Goal: Task Accomplishment & Management: Manage account settings

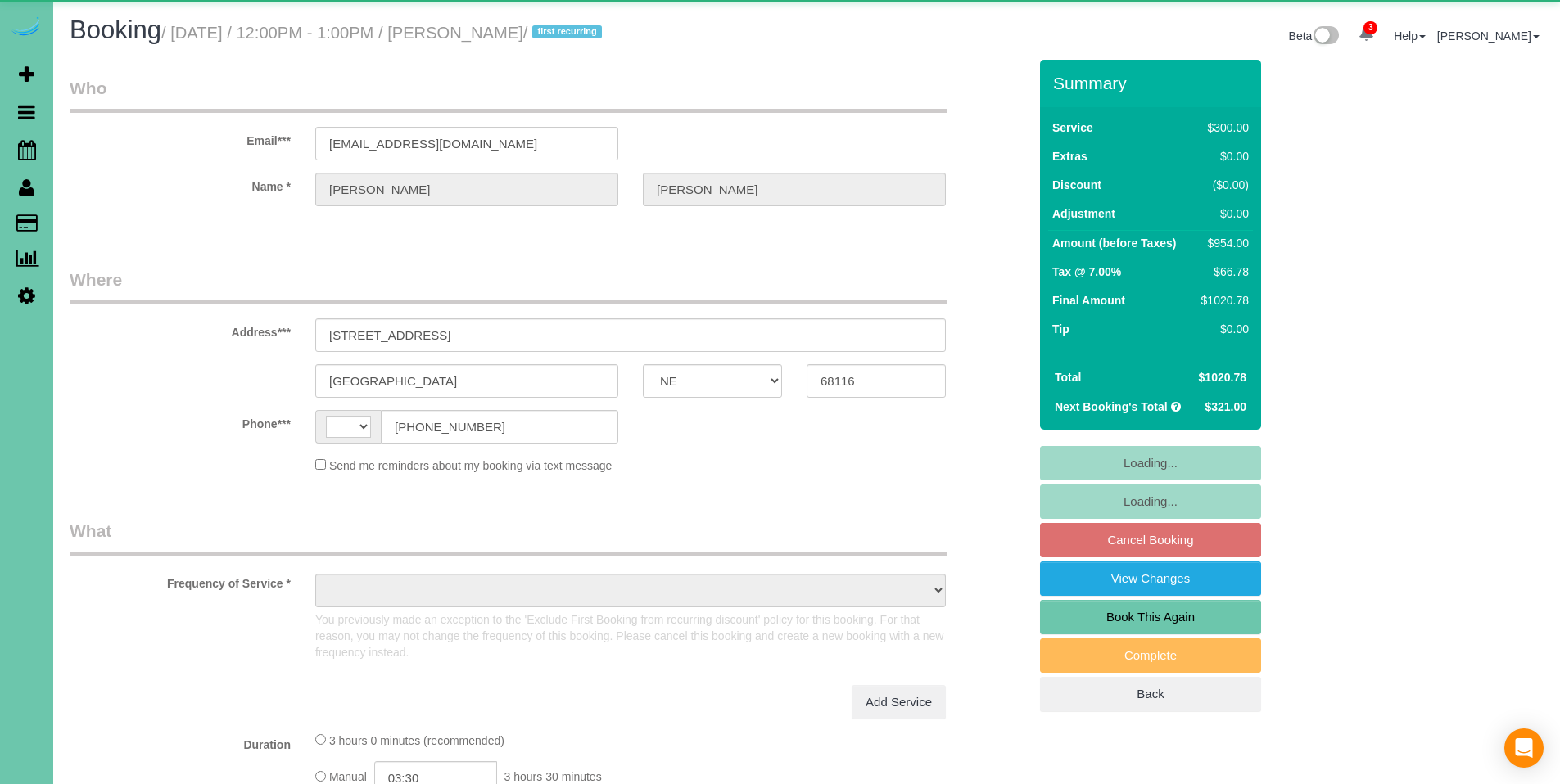
select select "NE"
select select "string:US"
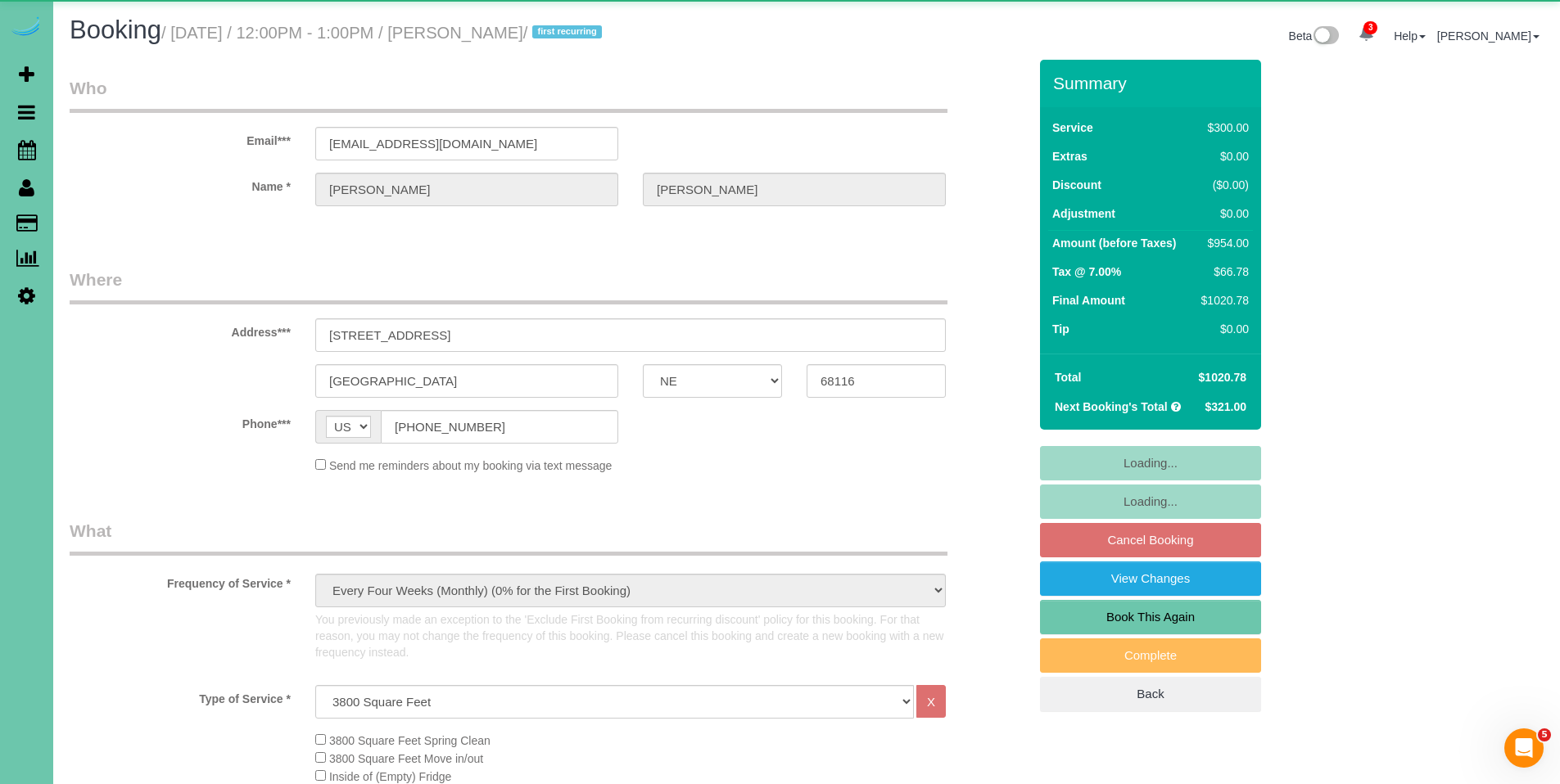
select select "object:776"
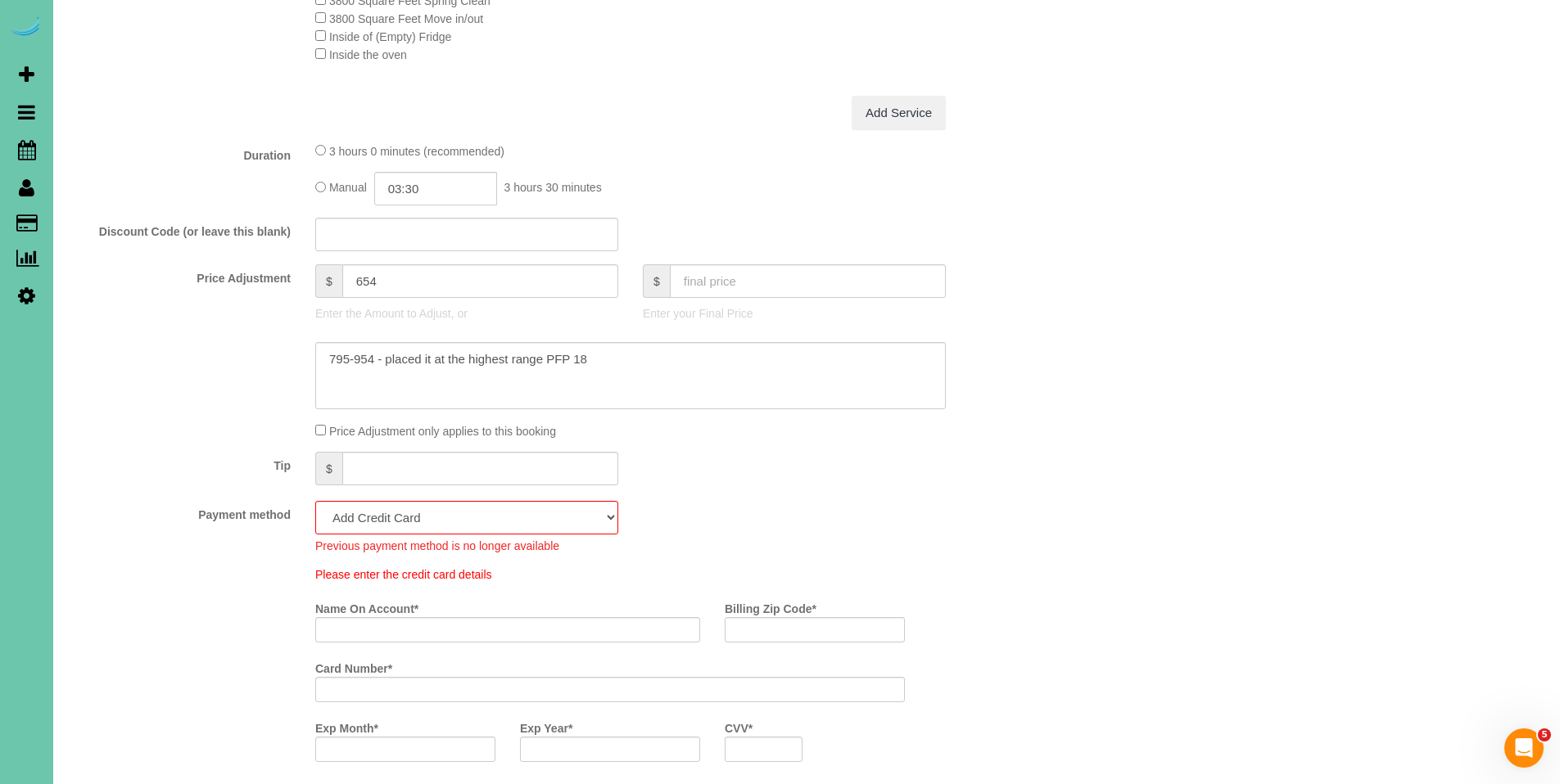
scroll to position [952, 0]
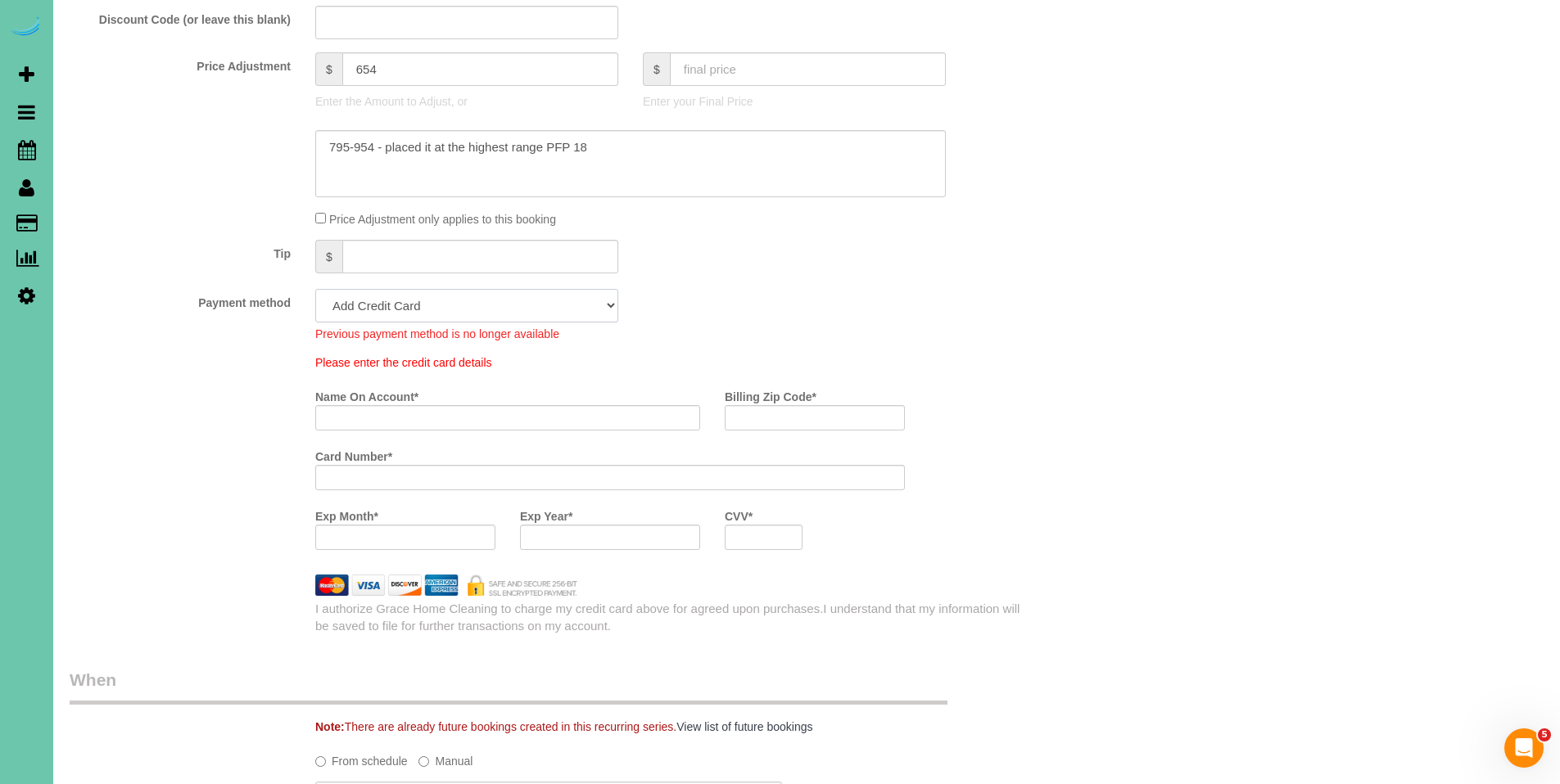
click at [446, 304] on select "Visa - 5572 - 03/2029 (Default) Add Credit Card ─────────────── Cash Check Payp…" at bounding box center [466, 305] width 303 height 34
select select "string:fspay-9a48388c-20da-4640-ad0d-95e99a3f3479"
click at [315, 289] on select "Visa - 5572 - 03/2029 (Default) Add Credit Card ─────────────── Cash Check Payp…" at bounding box center [466, 305] width 303 height 34
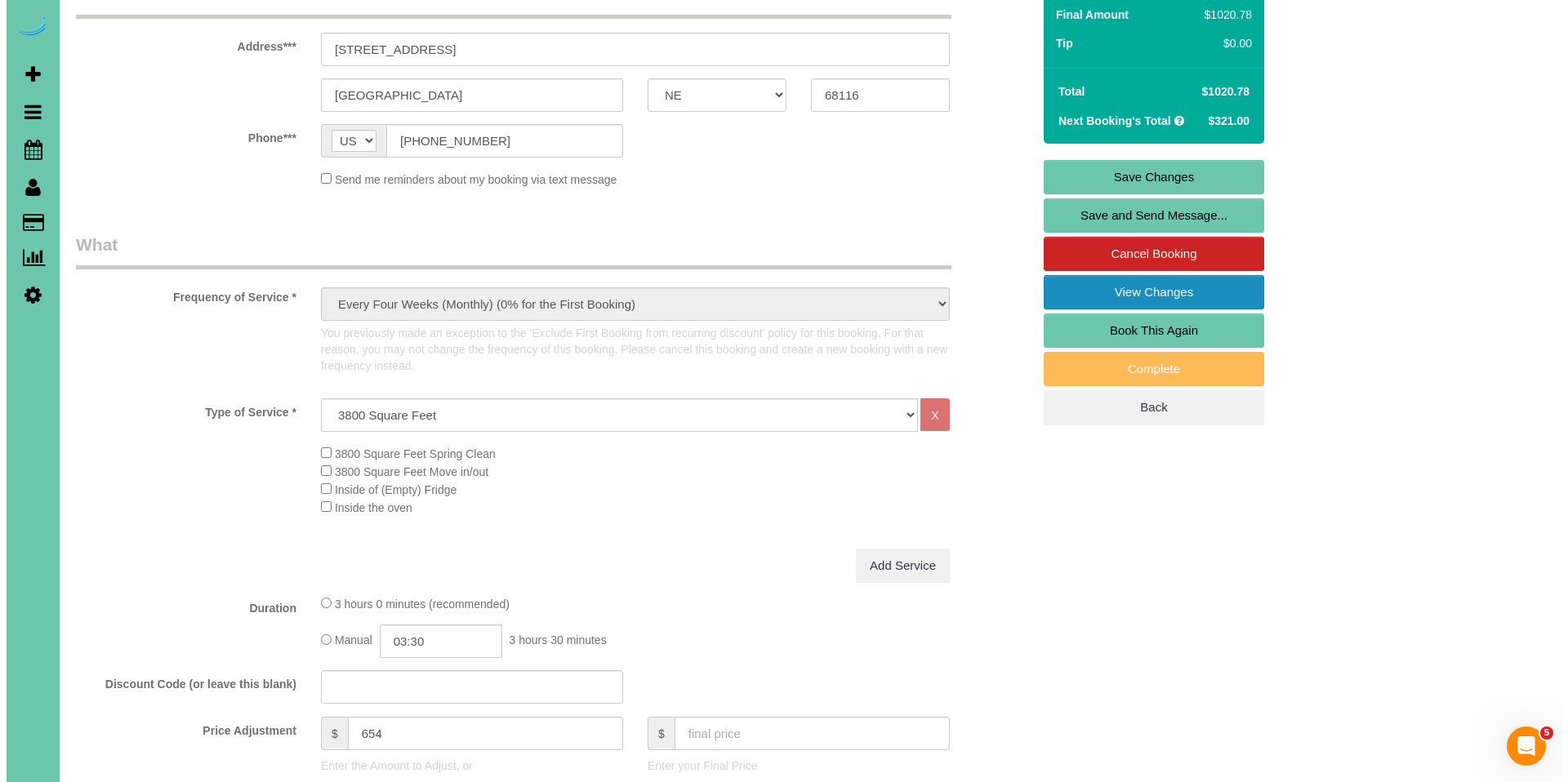
scroll to position [0, 0]
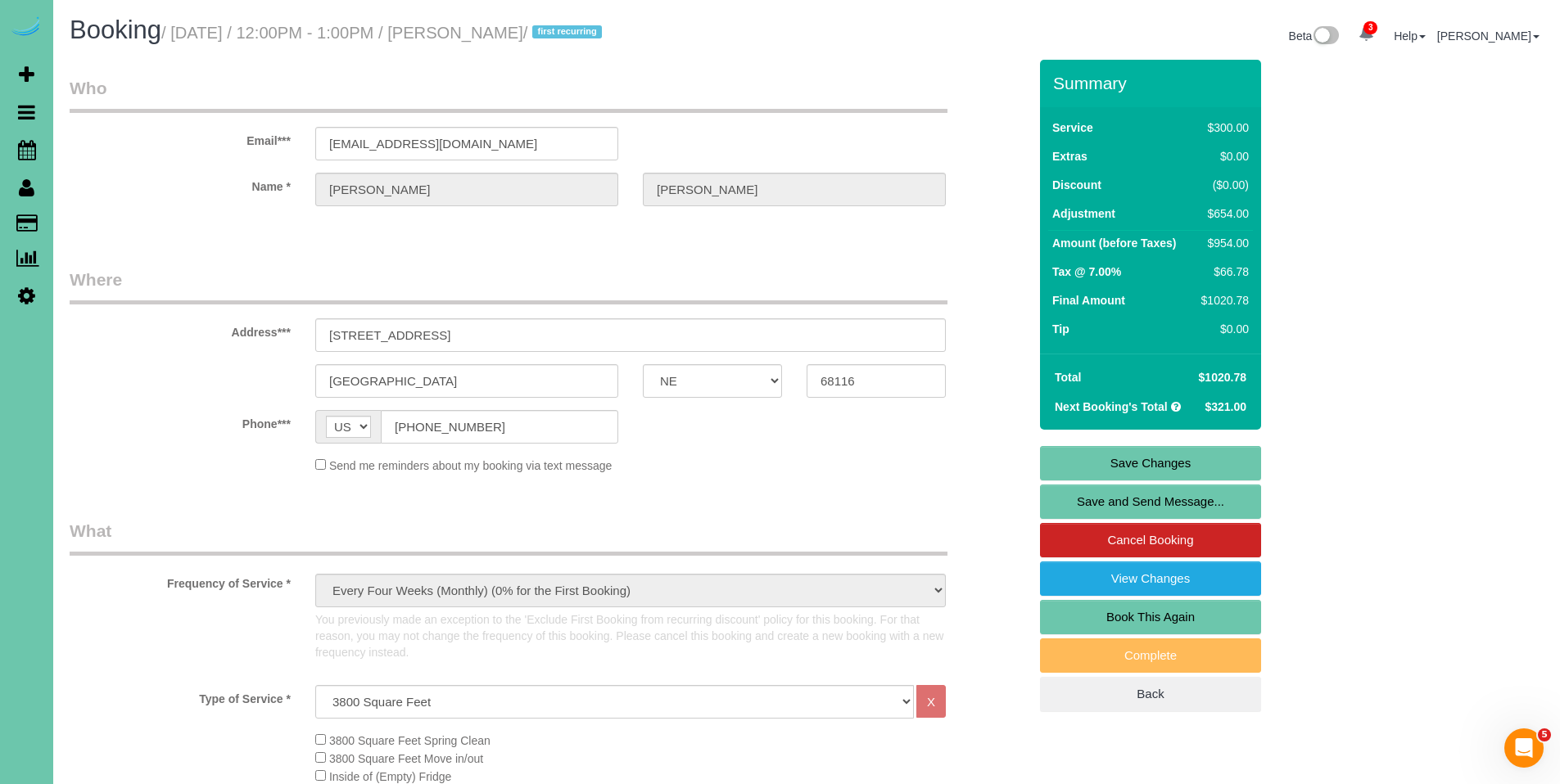
click at [1158, 469] on link "Save Changes" at bounding box center [1151, 464] width 221 height 34
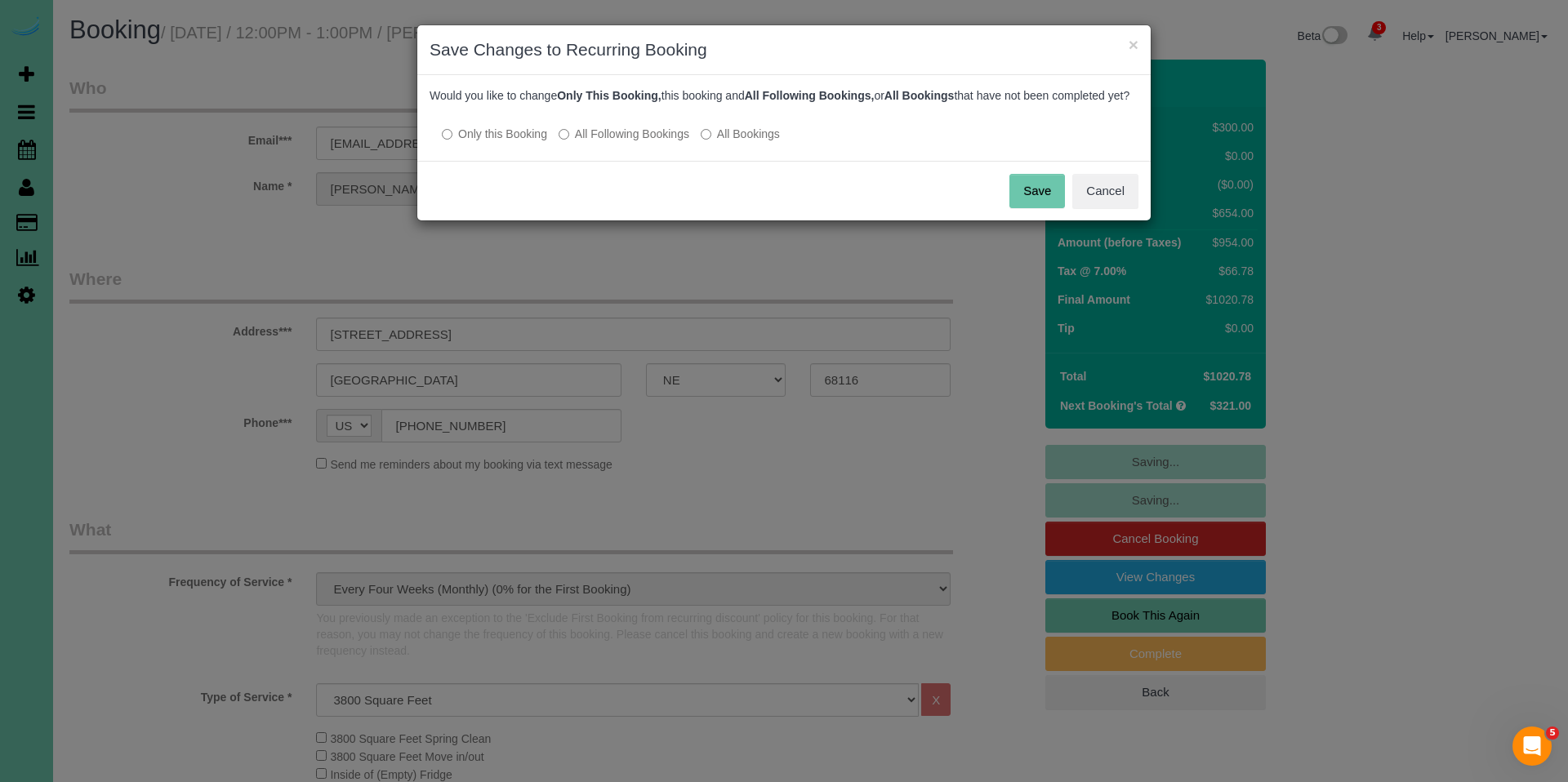
click at [597, 142] on label "All Following Bookings" at bounding box center [624, 134] width 130 height 16
click at [1043, 204] on button "Save" at bounding box center [1037, 191] width 55 height 34
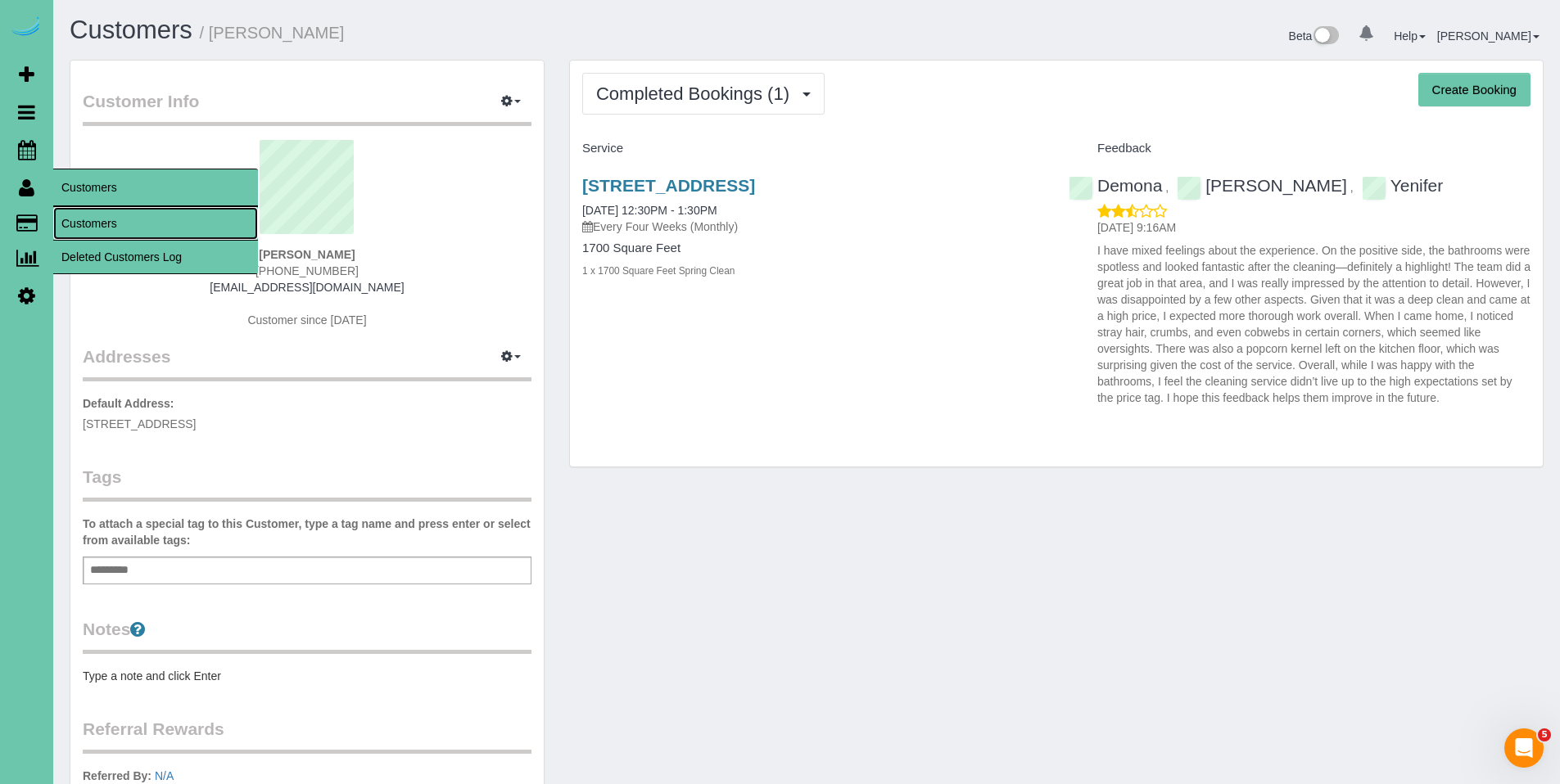
click at [91, 223] on link "Customers" at bounding box center [156, 223] width 205 height 33
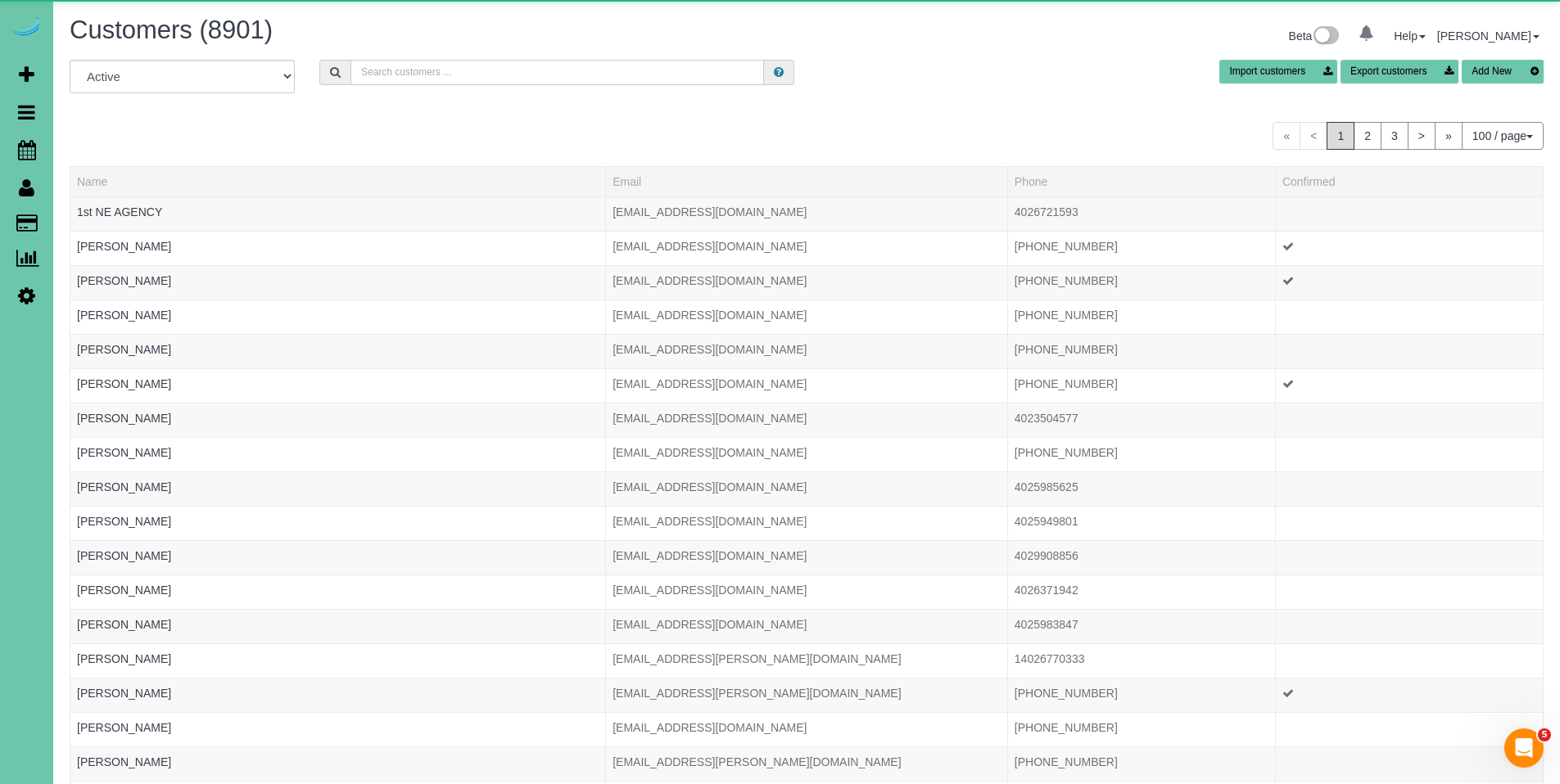
click at [550, 80] on input "text" at bounding box center [557, 73] width 414 height 25
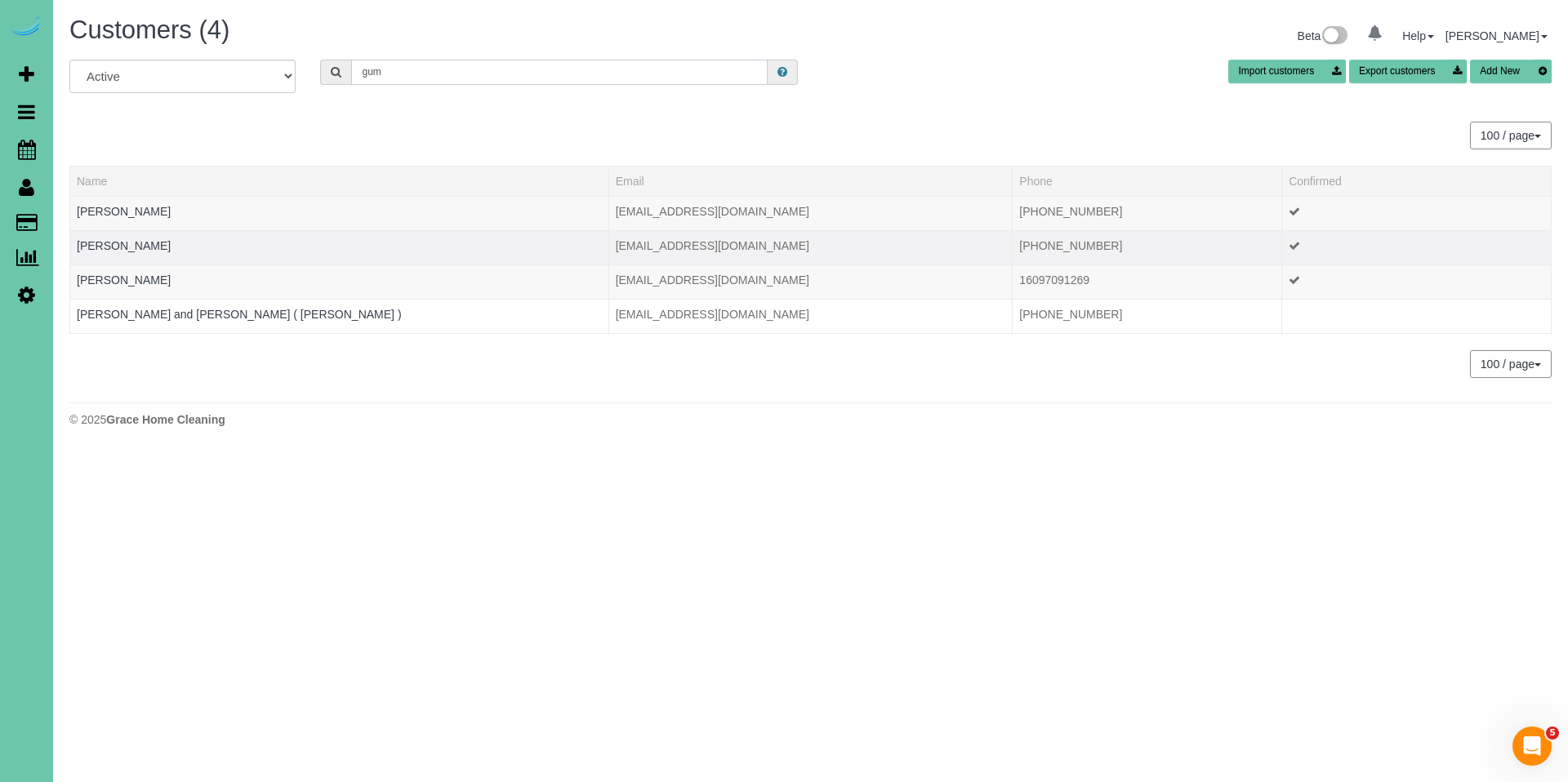
type input "gum"
click at [145, 248] on td "Debbie Gum" at bounding box center [339, 247] width 539 height 34
click at [131, 247] on link "Debbie Gum" at bounding box center [124, 245] width 94 height 13
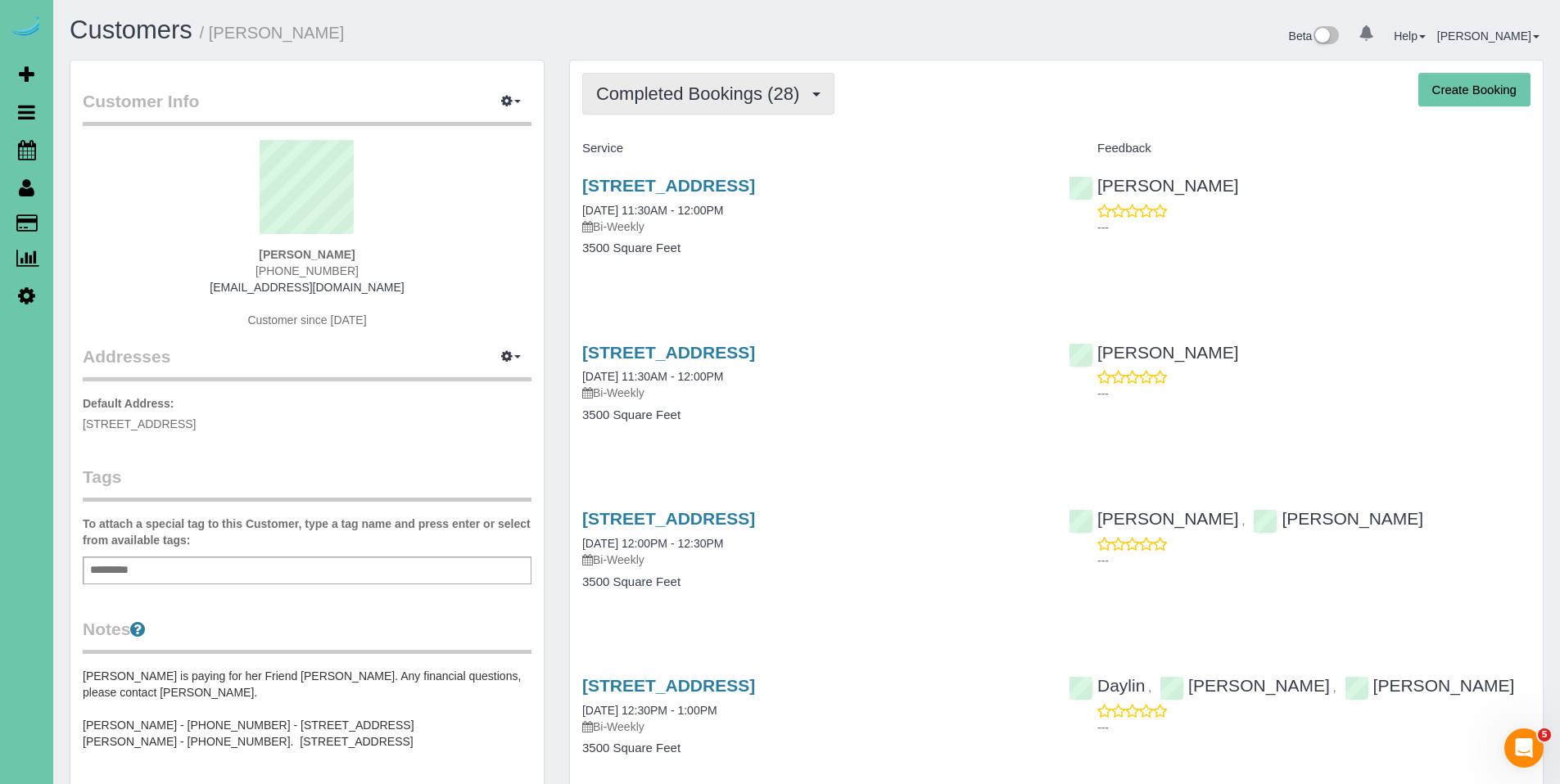
click at [672, 100] on span "Completed Bookings (28)" at bounding box center [702, 93] width 211 height 21
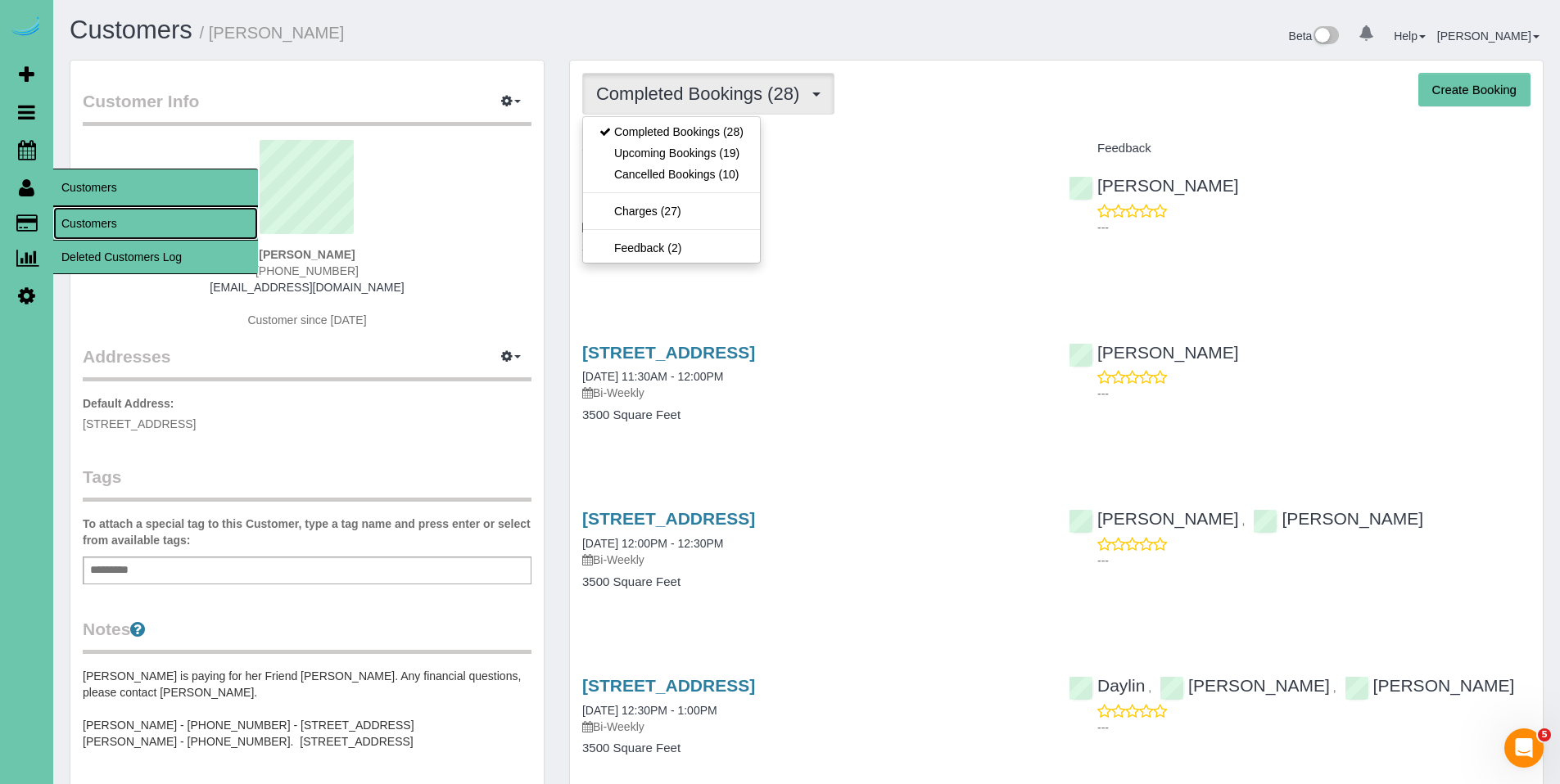
click at [96, 227] on link "Customers" at bounding box center [156, 223] width 205 height 33
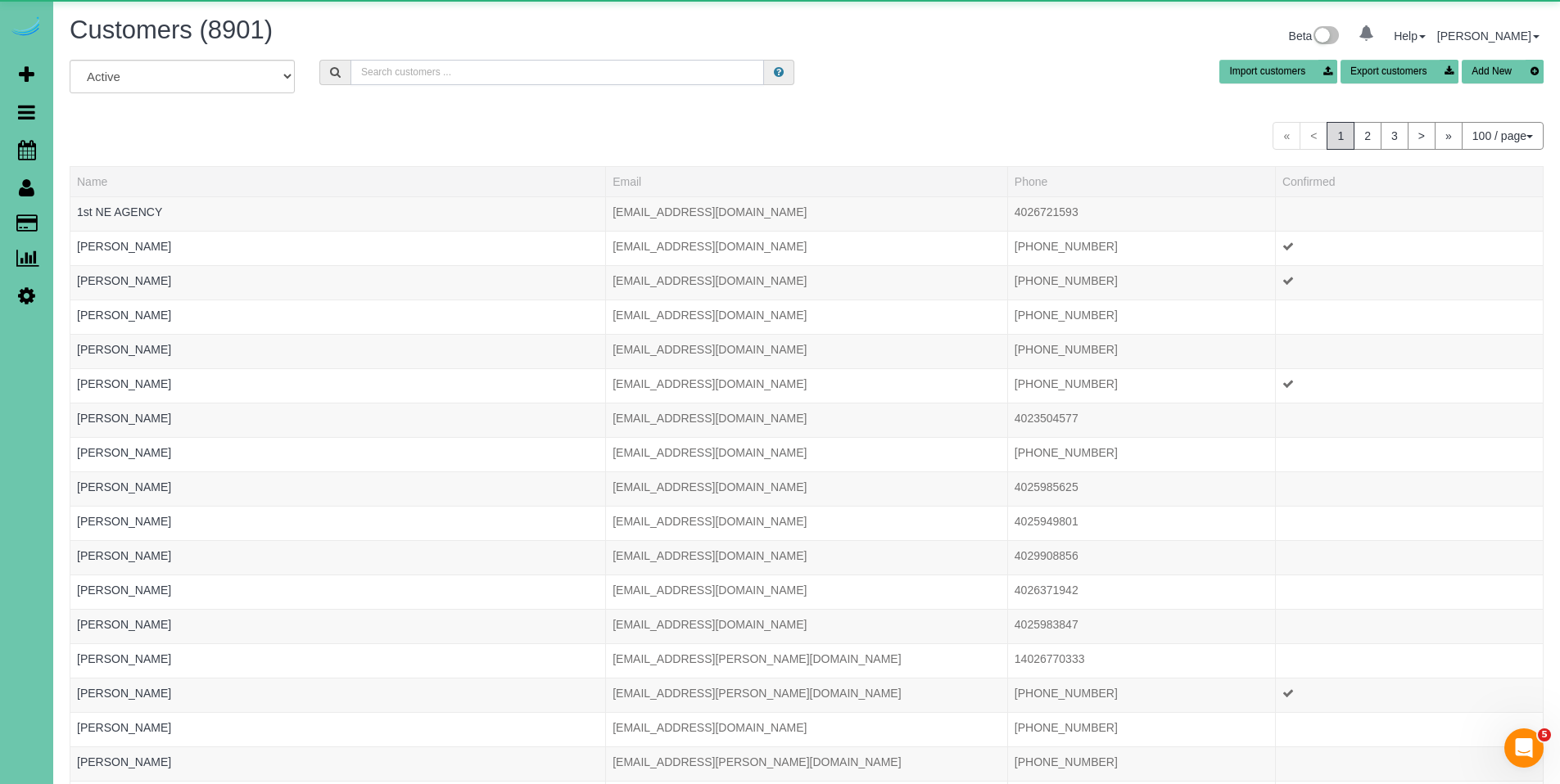
click at [493, 78] on input "text" at bounding box center [557, 73] width 414 height 25
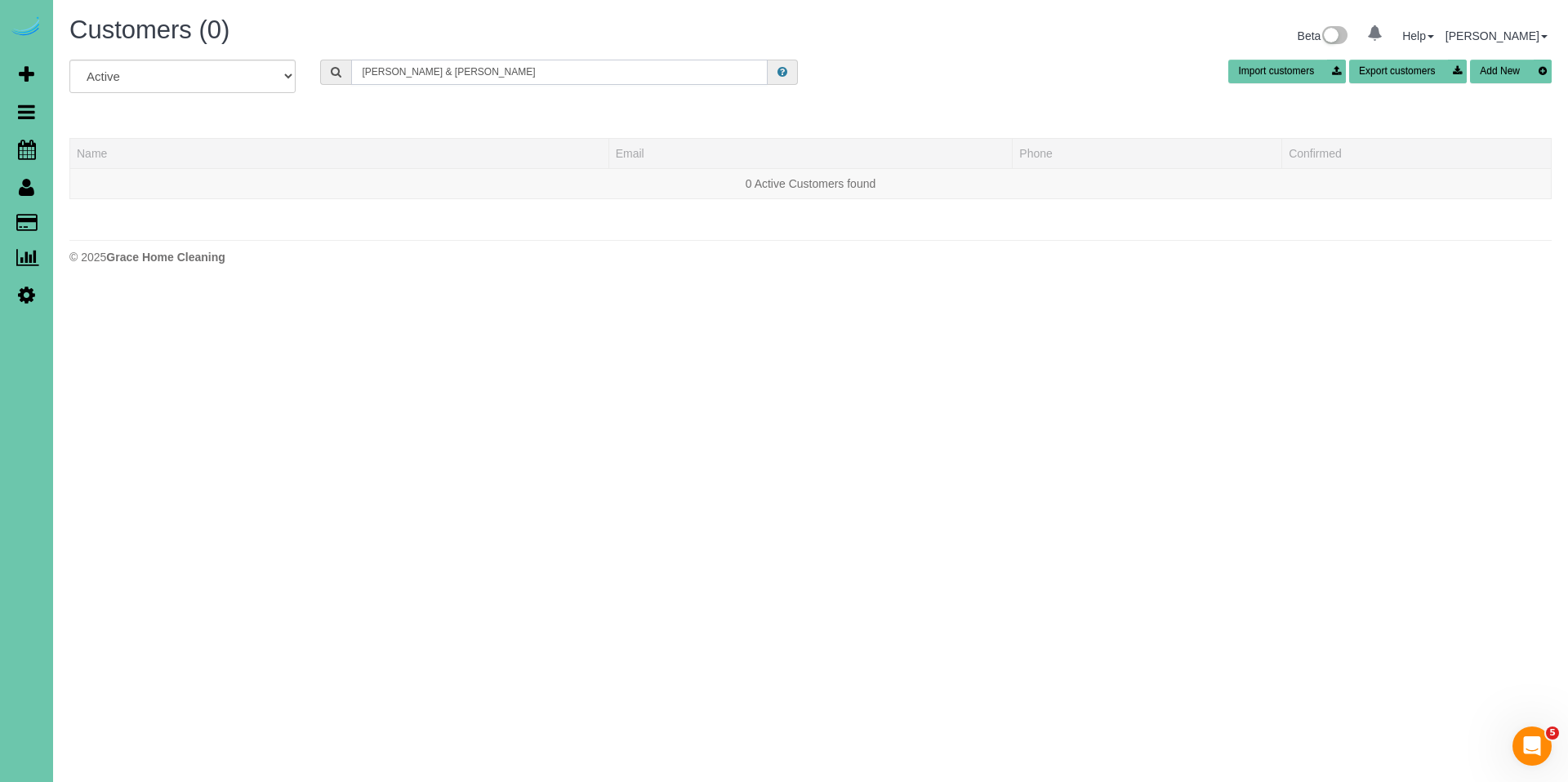
drag, startPoint x: 453, startPoint y: 82, endPoint x: 274, endPoint y: 72, distance: 179.3
click at [274, 72] on div "All Active Archived tim & beth Import customers Export customers Add New" at bounding box center [810, 82] width 1506 height 46
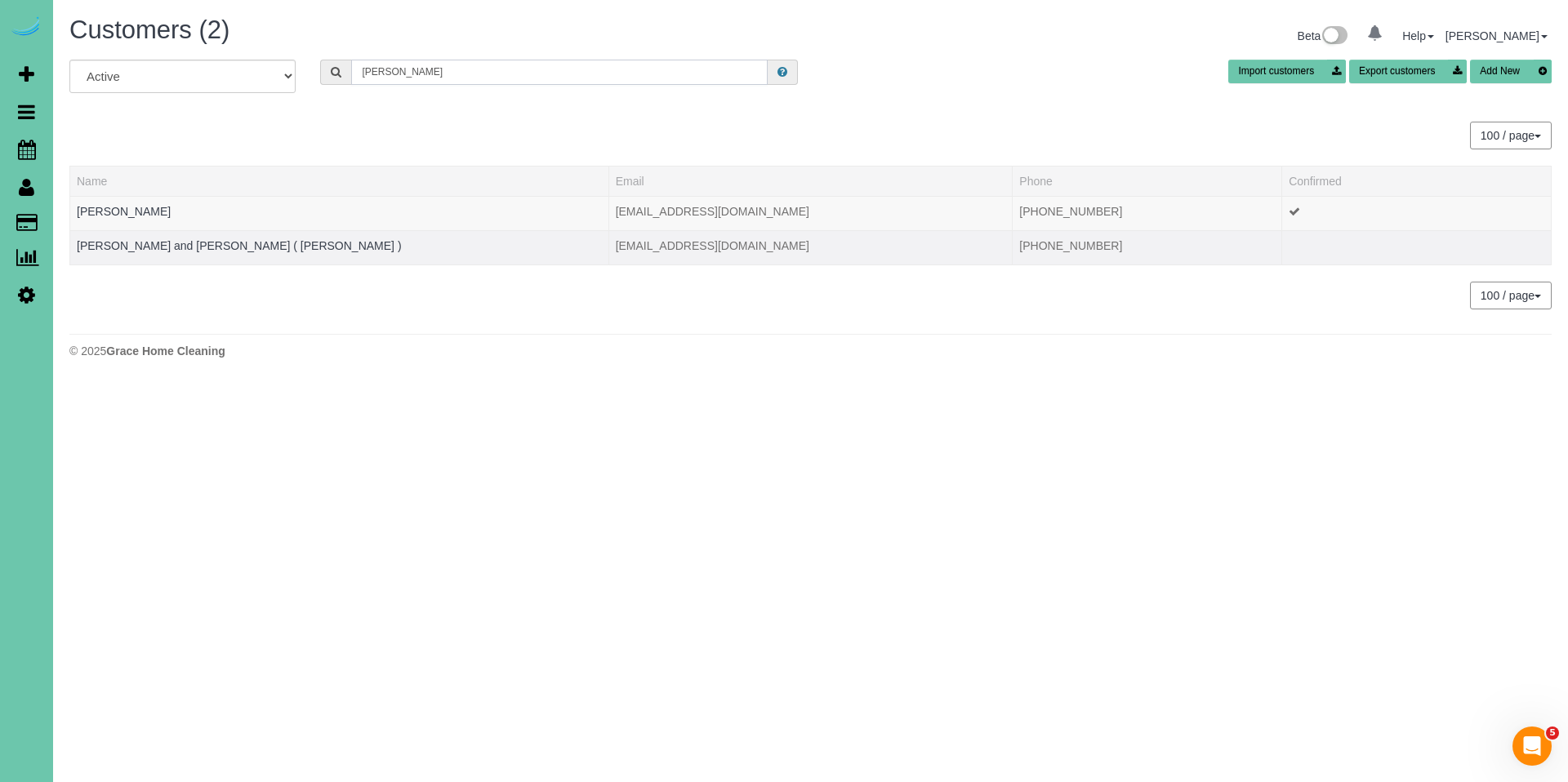
type input "Debbie Gu"
click at [205, 253] on td "Tim and Beth Bosco ( Debbie Gum )" at bounding box center [339, 247] width 539 height 34
click at [175, 249] on link "Tim and Beth Bosco ( Debbie Gum )" at bounding box center [239, 245] width 325 height 13
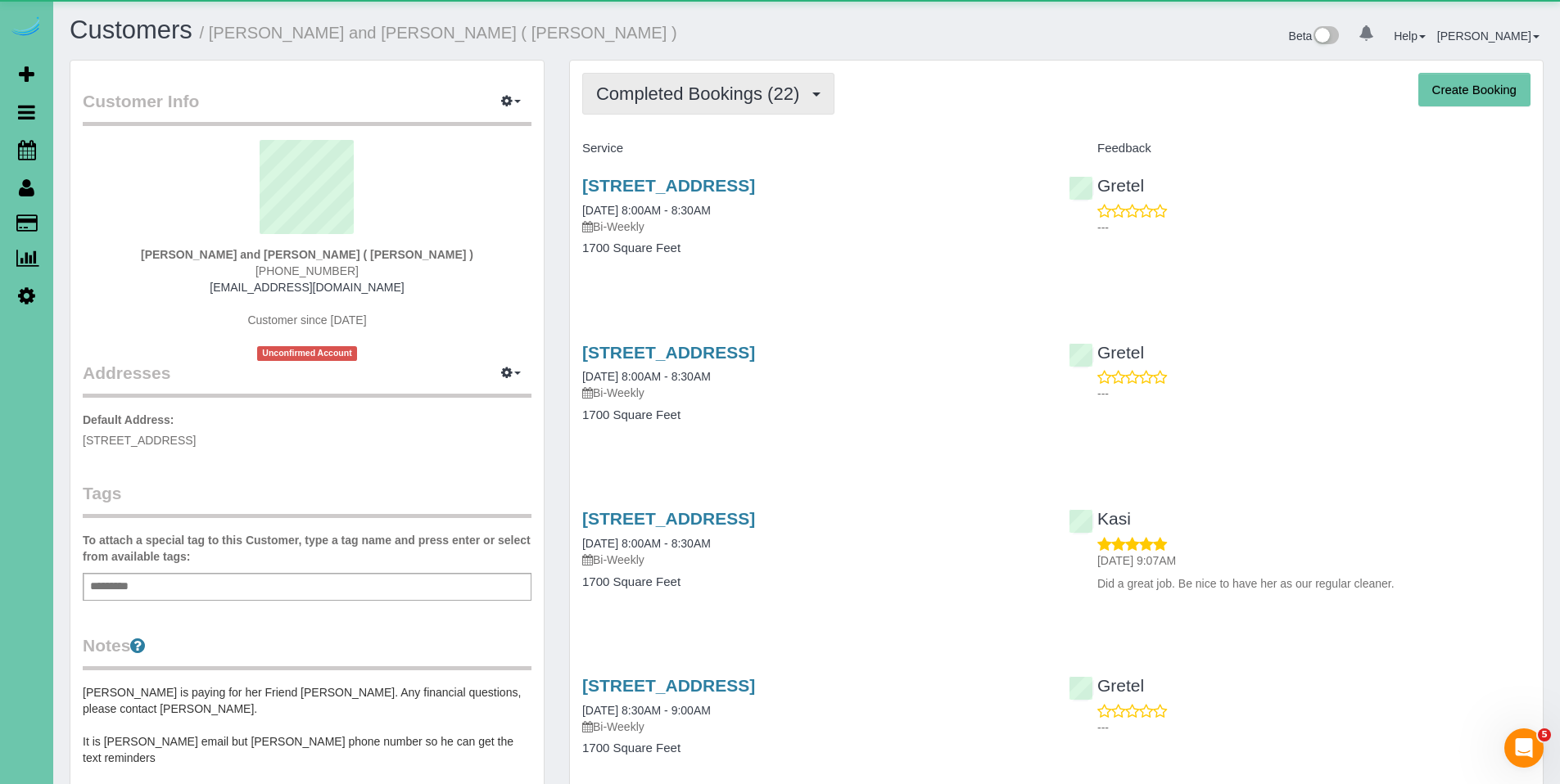
click at [675, 104] on button "Completed Bookings (22)" at bounding box center [708, 93] width 252 height 42
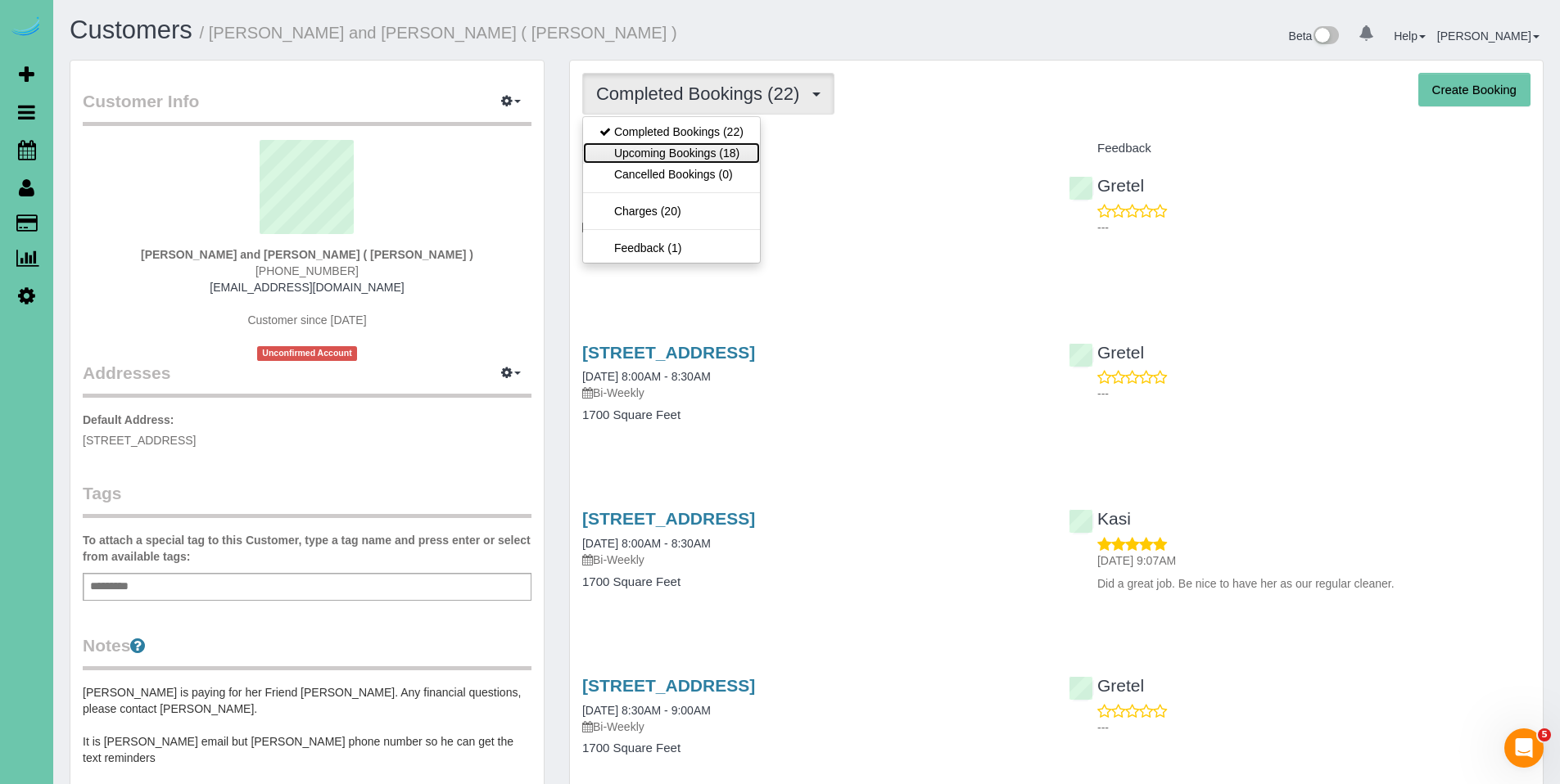
click at [665, 152] on link "Upcoming Bookings (18)" at bounding box center [671, 152] width 177 height 21
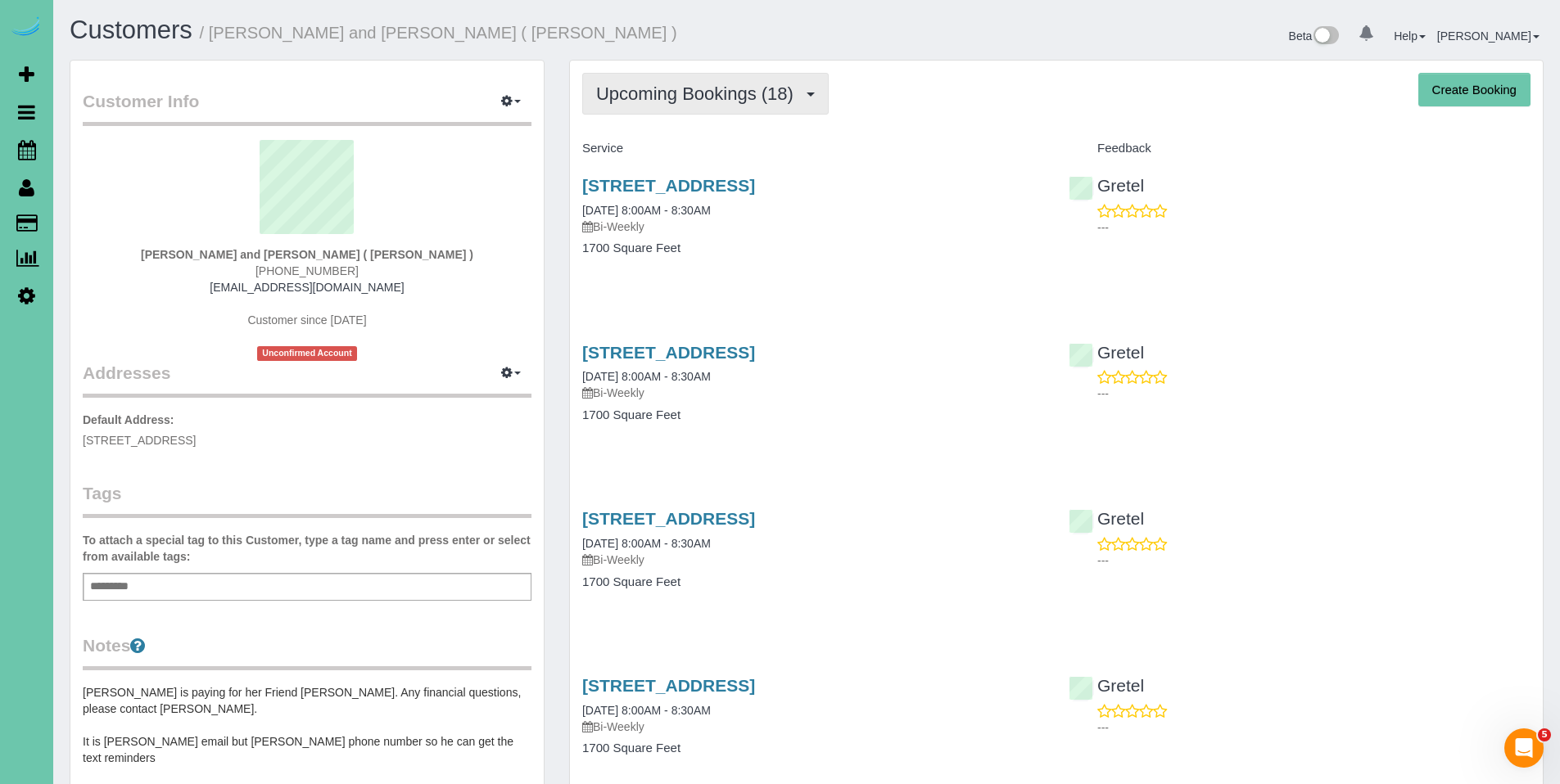
click at [672, 94] on span "Upcoming Bookings (18)" at bounding box center [699, 93] width 205 height 21
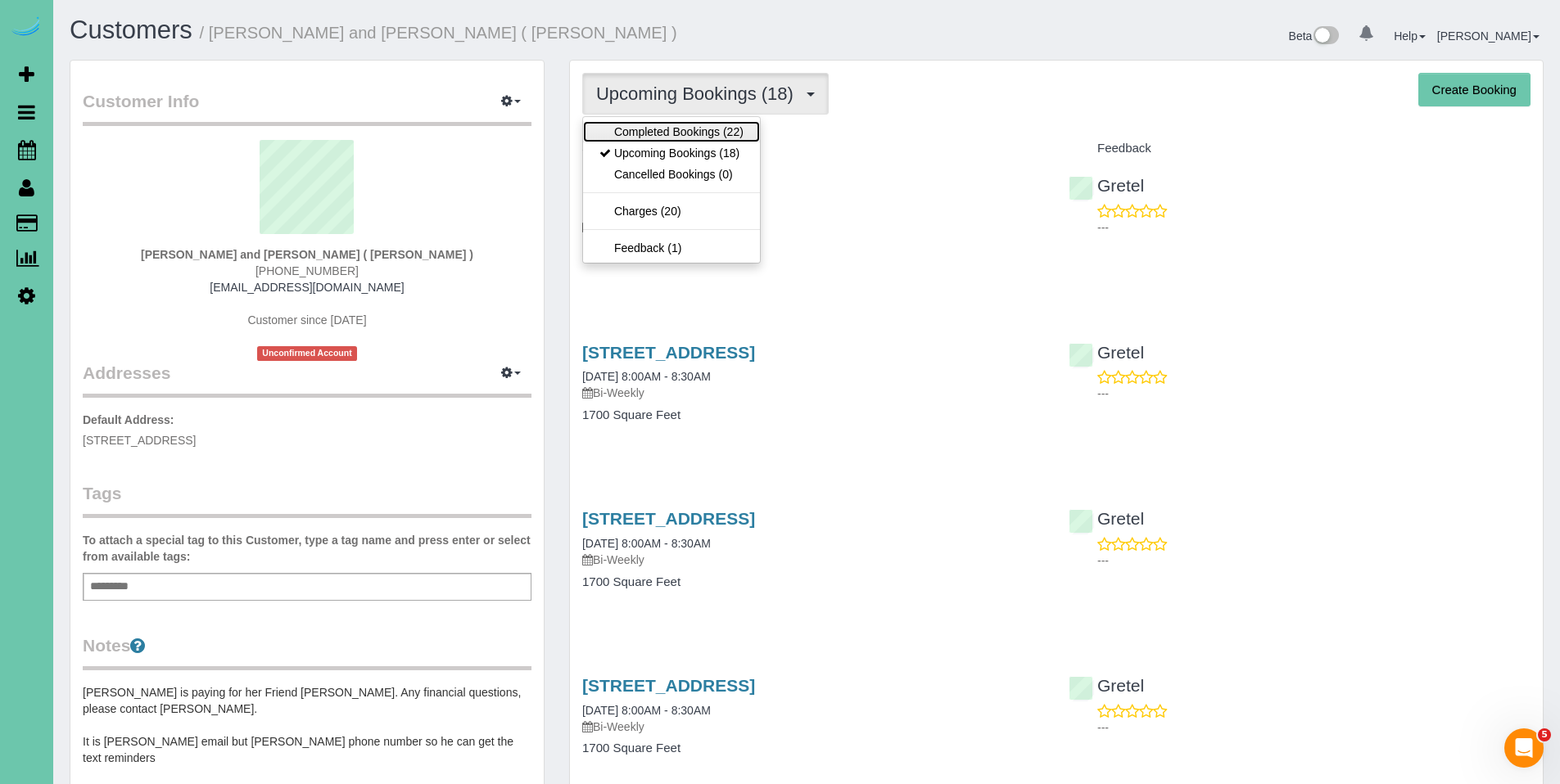
click at [673, 135] on link "Completed Bookings (22)" at bounding box center [671, 132] width 177 height 21
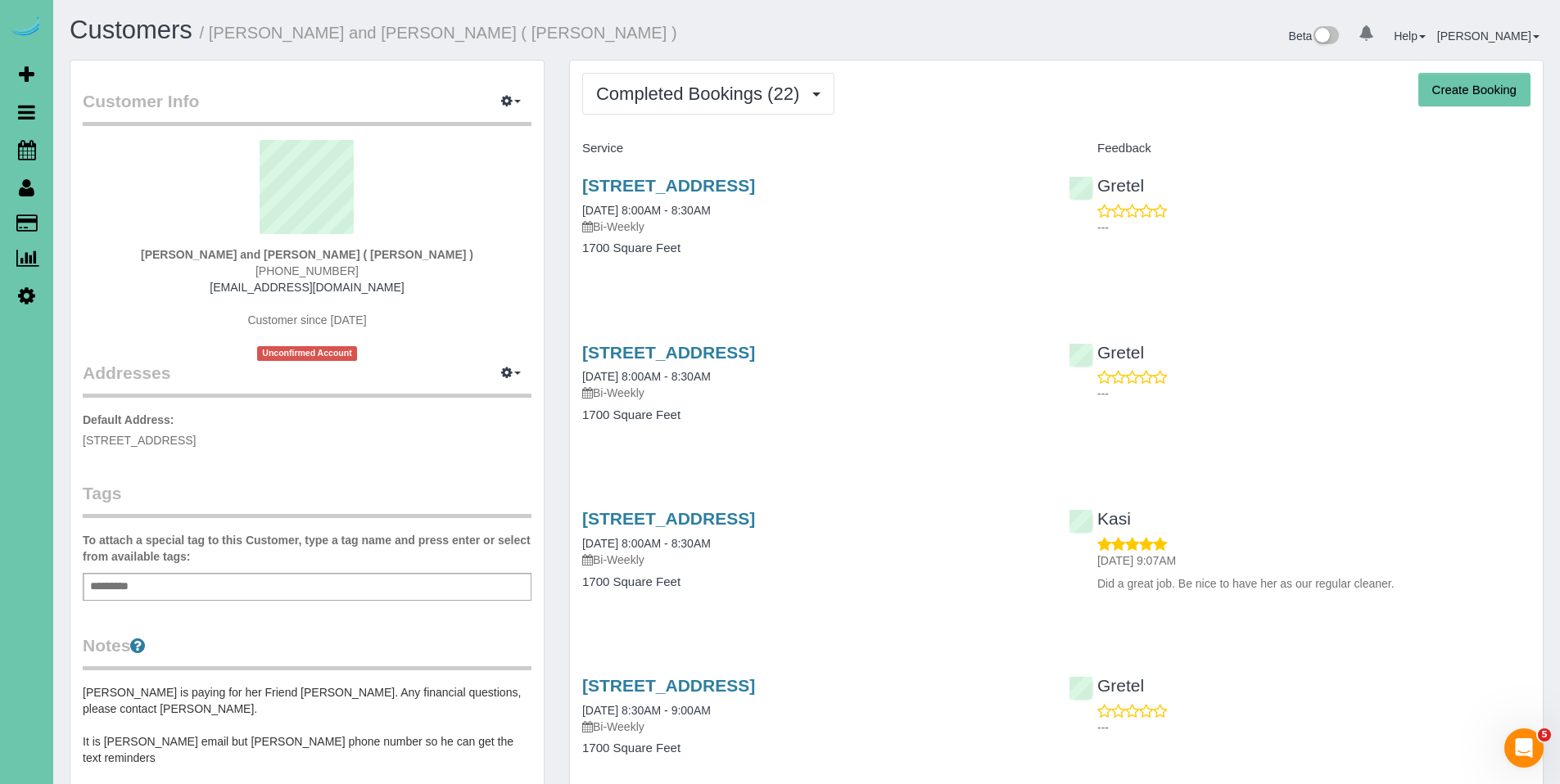
drag, startPoint x: 919, startPoint y: 182, endPoint x: 580, endPoint y: 179, distance: 339.0
click at [580, 179] on div "3518 Terrace Drive, Omaha, NE 68134 10/01/2025 8:00AM - 8:30AM Bi-Weekly 1700 S…" at bounding box center [813, 225] width 486 height 126
click at [671, 99] on span "Completed Bookings (22)" at bounding box center [702, 93] width 211 height 21
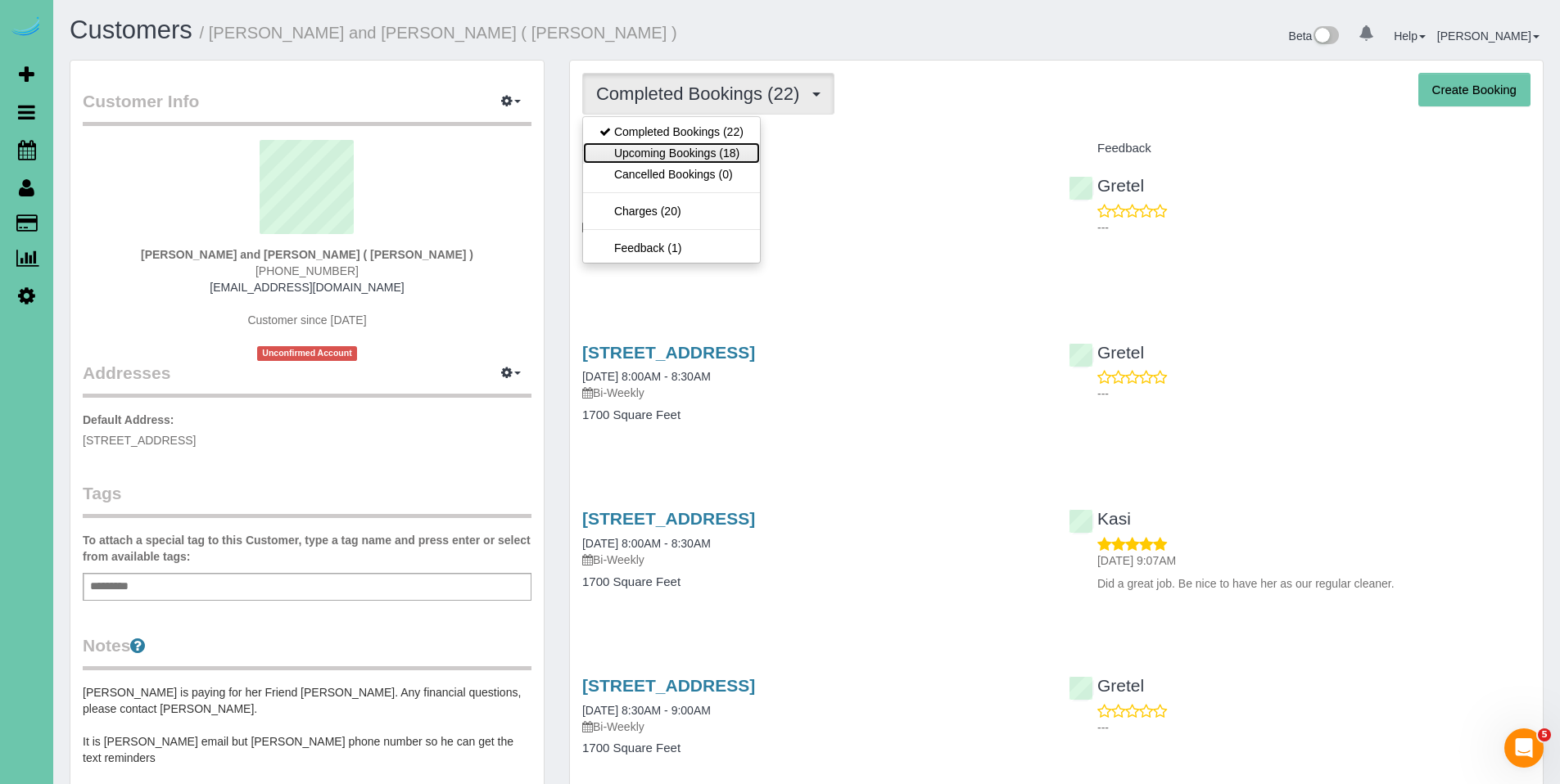
click at [660, 145] on link "Upcoming Bookings (18)" at bounding box center [671, 152] width 177 height 21
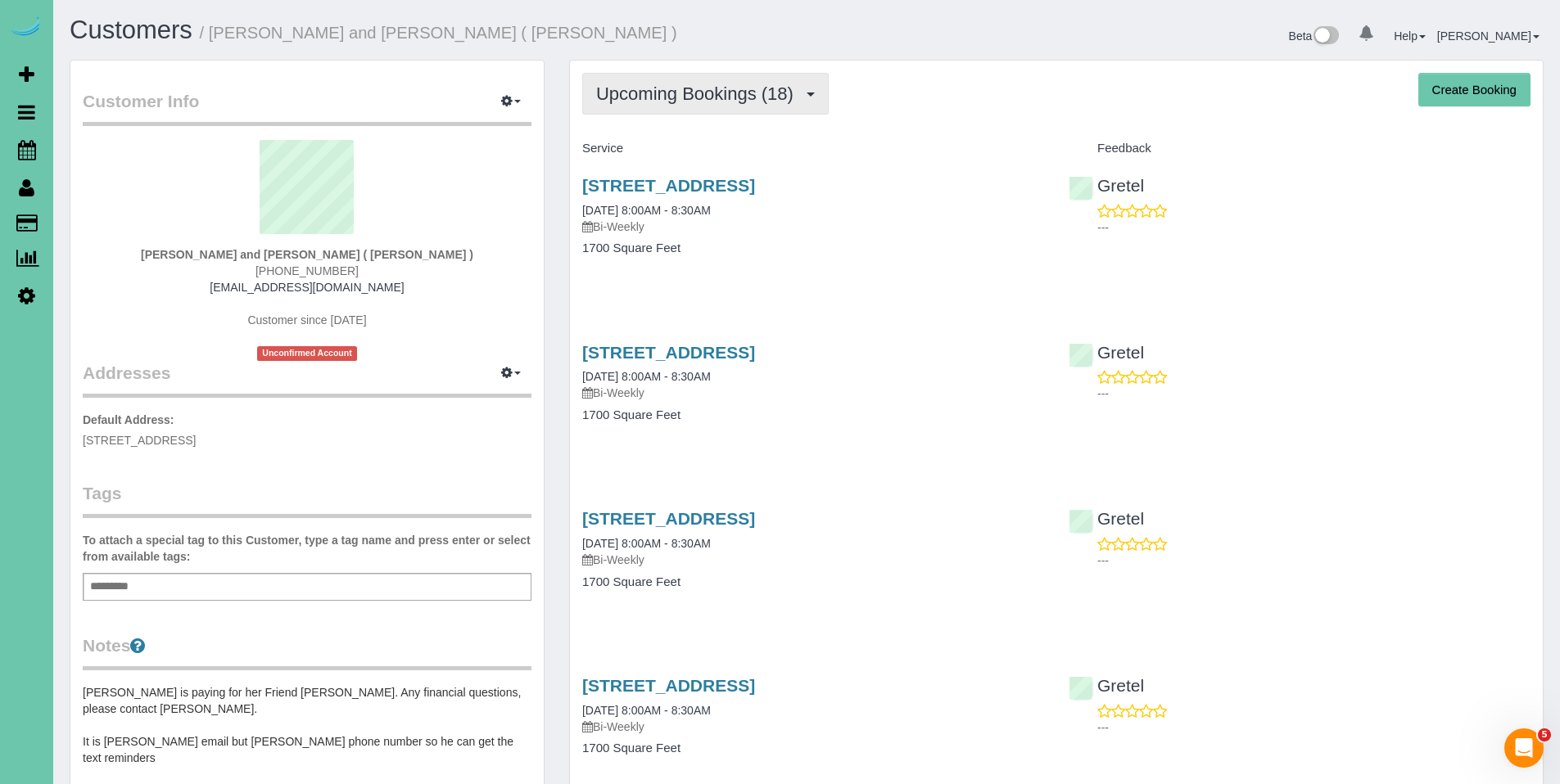
click at [695, 90] on span "Upcoming Bookings (18)" at bounding box center [699, 93] width 205 height 21
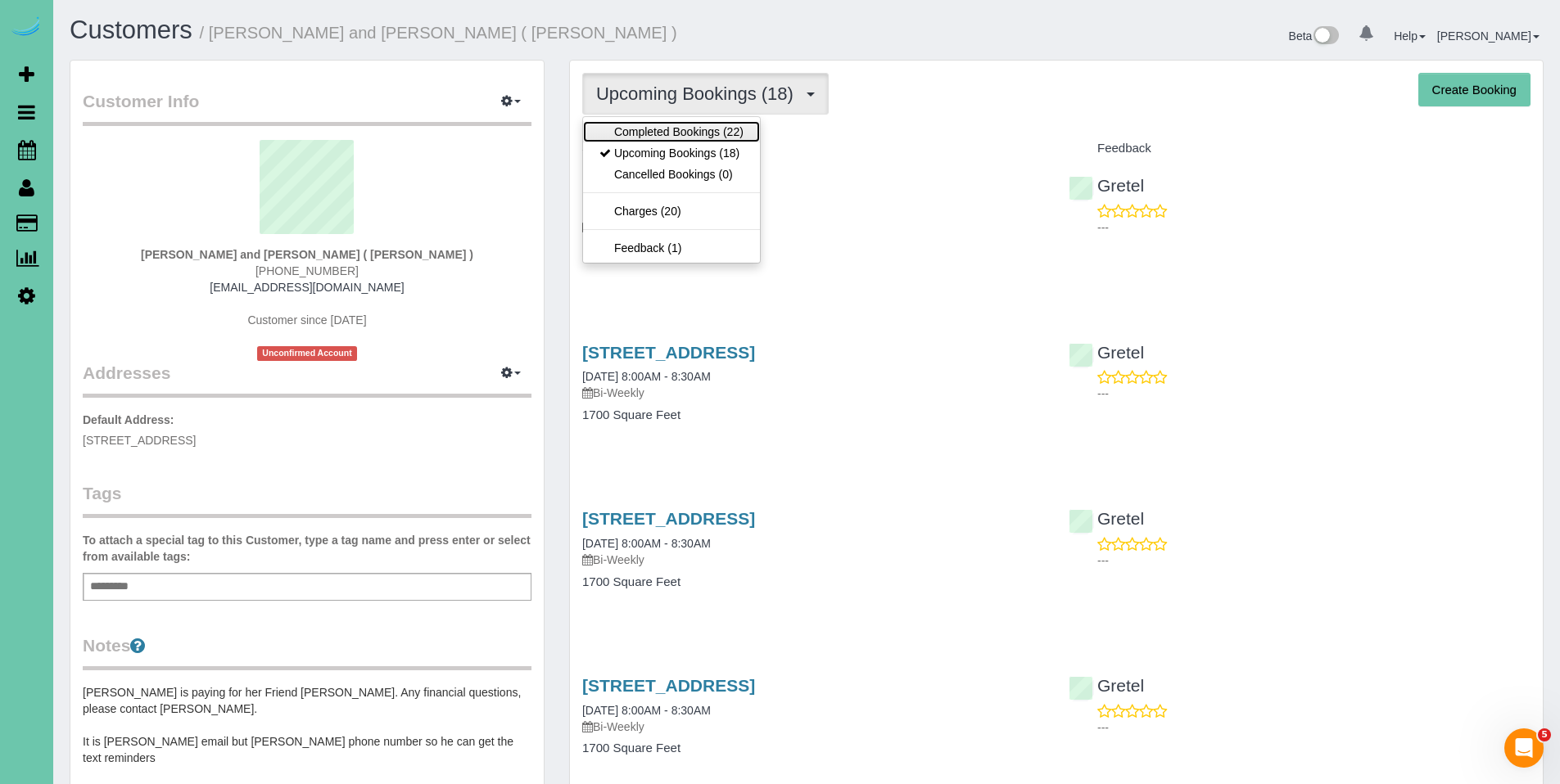
click at [668, 135] on link "Completed Bookings (22)" at bounding box center [671, 132] width 177 height 21
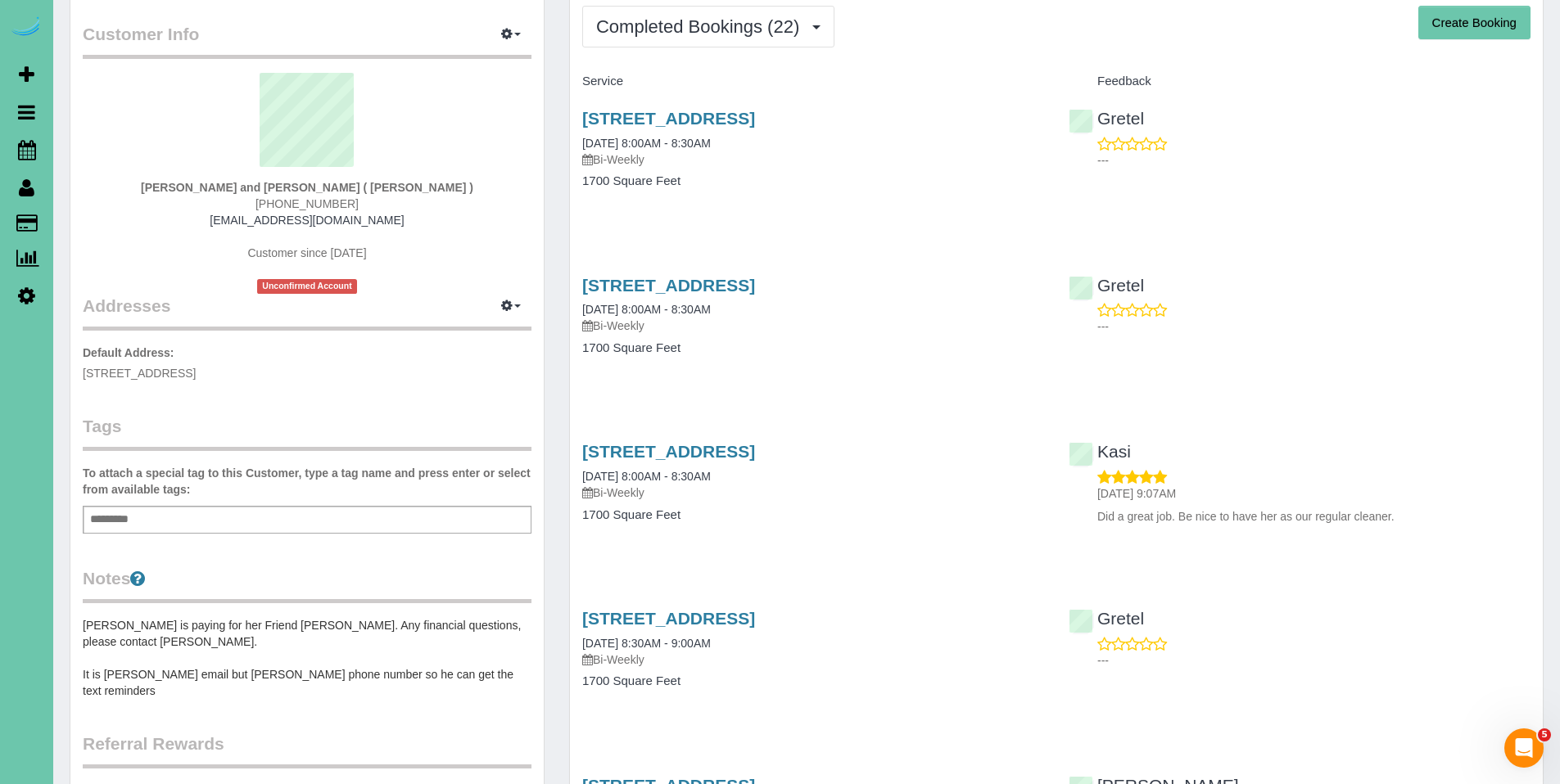
scroll to position [65, 0]
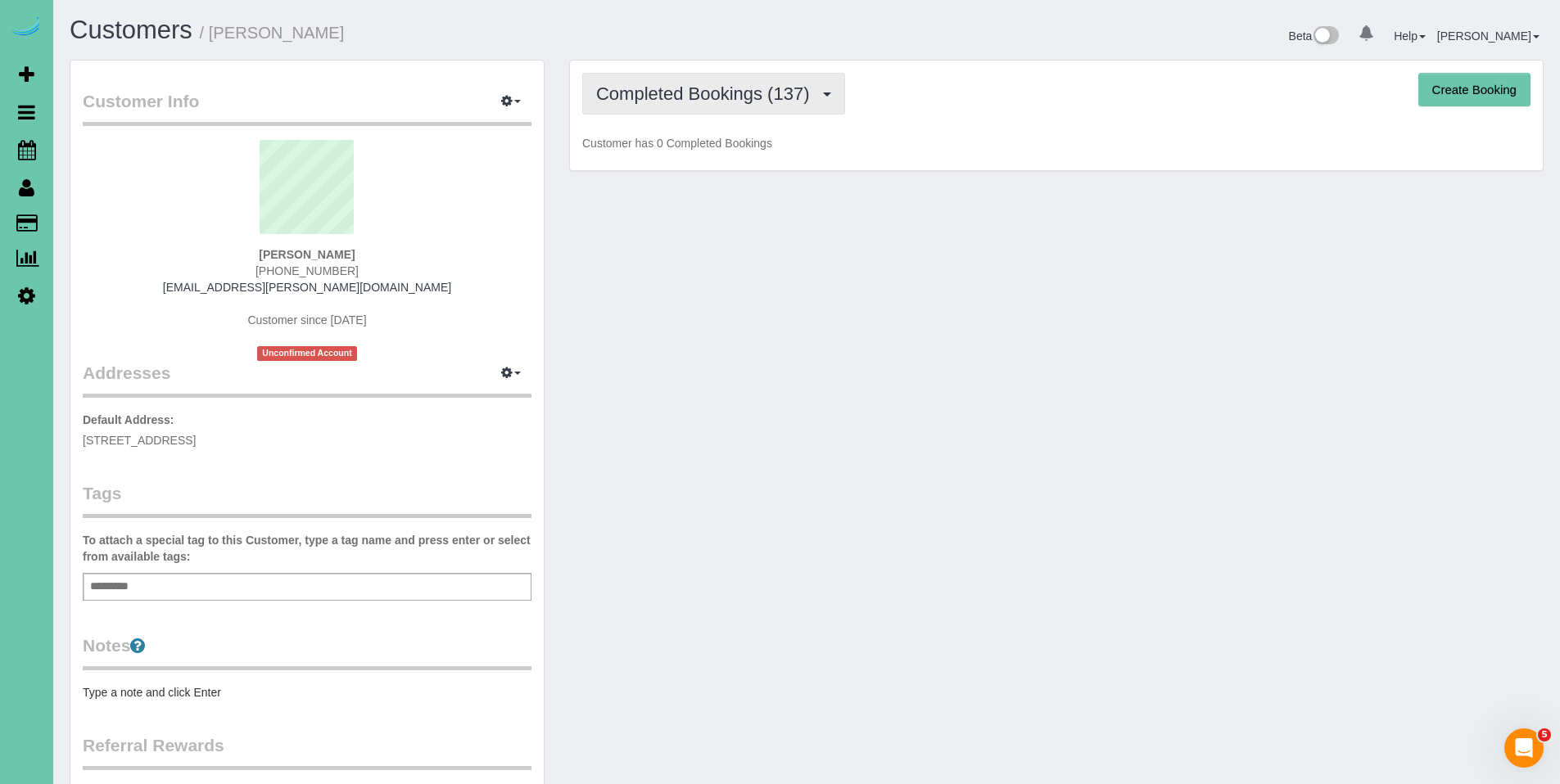
click at [697, 107] on button "Completed Bookings (137)" at bounding box center [713, 93] width 263 height 42
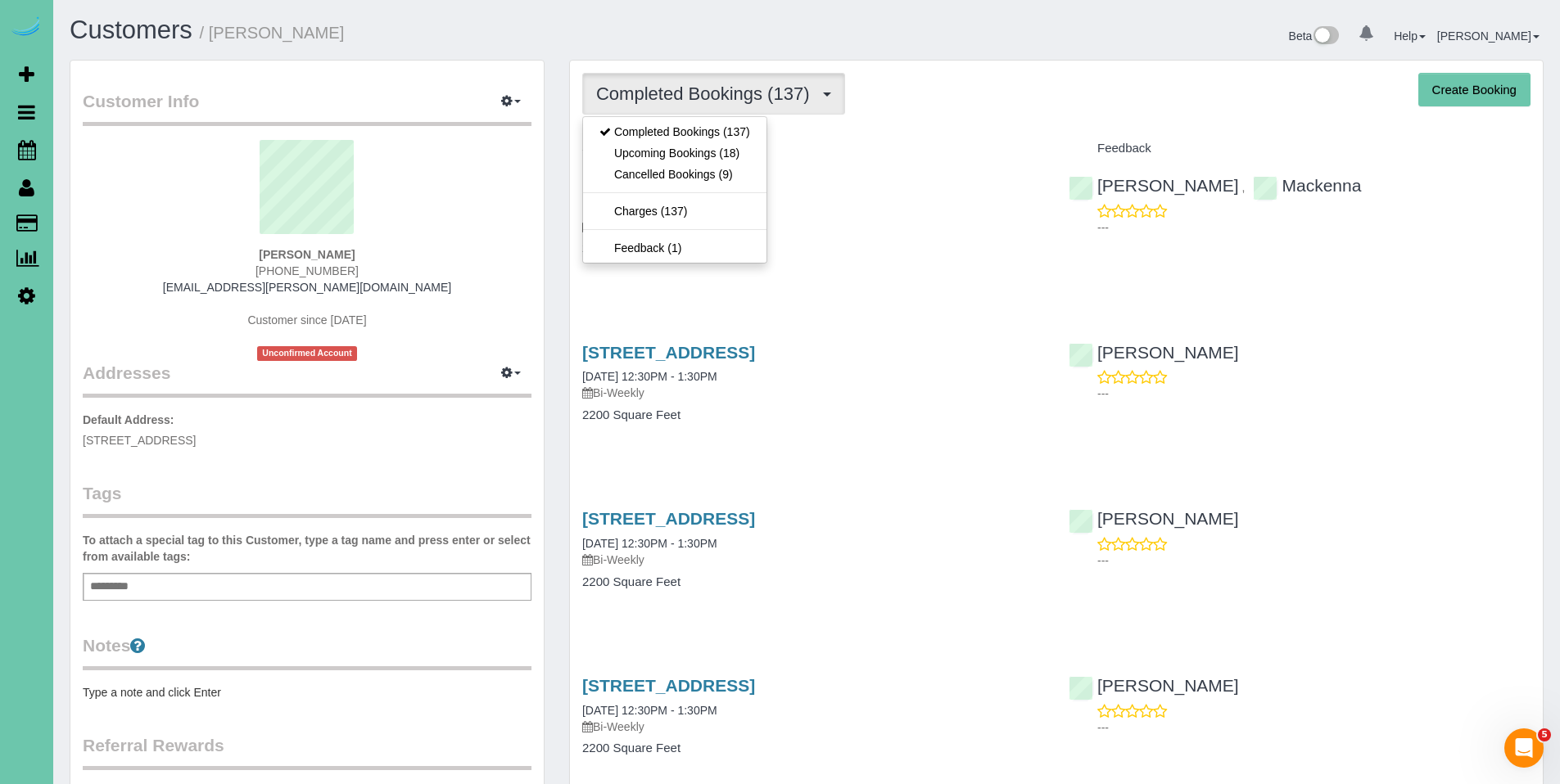
click at [937, 94] on div "Completed Bookings (137) Completed Bookings (137) Upcoming Bookings (18) Cancel…" at bounding box center [1055, 93] width 948 height 42
